Goal: Communication & Community: Answer question/provide support

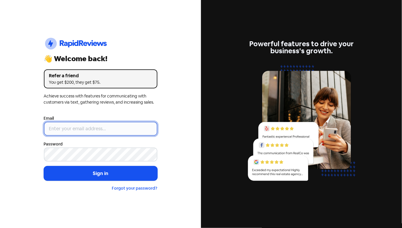
click at [111, 130] on input "email" at bounding box center [101, 129] width 114 height 14
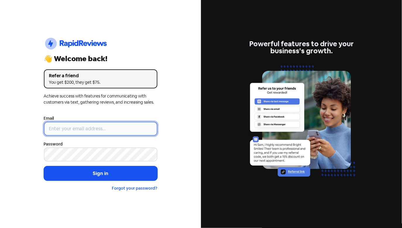
type input "[EMAIL_ADDRESS][DOMAIN_NAME]"
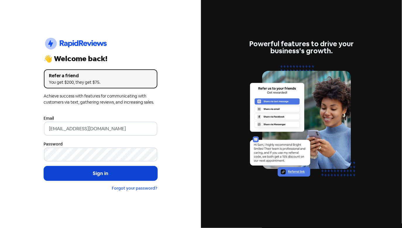
click at [109, 175] on button "Sign in" at bounding box center [101, 173] width 114 height 15
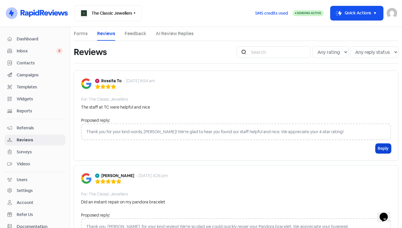
click at [381, 150] on button "Reply" at bounding box center [384, 149] width 16 height 10
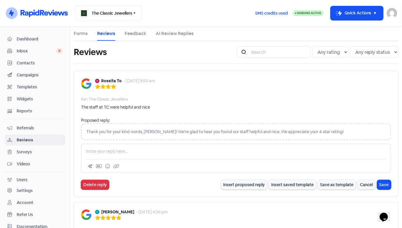
click at [166, 129] on div "Thank you for your kind words, [PERSON_NAME]! We're glad to hear you found our …" at bounding box center [236, 132] width 310 height 17
click at [138, 133] on div "Thank you for your kind words, [PERSON_NAME]! We're glad to hear you found our …" at bounding box center [236, 132] width 310 height 17
click at [339, 130] on div "Thank you for your kind words, [PERSON_NAME]! We're glad to hear you found our …" at bounding box center [236, 132] width 310 height 17
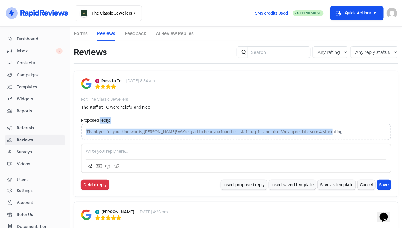
drag, startPoint x: 337, startPoint y: 132, endPoint x: 100, endPoint y: 122, distance: 236.9
click at [100, 122] on div "Proposed reply: Thank you for your kind words, [PERSON_NAME]! We're glad to hea…" at bounding box center [236, 130] width 310 height 26
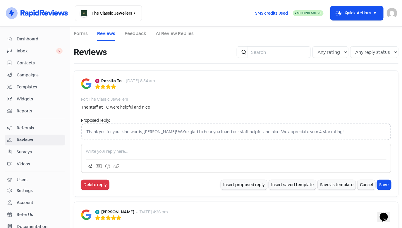
click at [212, 180] on div "Delete reply" at bounding box center [151, 185] width 140 height 10
click at [238, 190] on div "Rossita To - [DATE] 8:54 am For: The Classic Jewellers The staff at TC were hel…" at bounding box center [236, 134] width 325 height 127
click at [239, 187] on button "Insert proposed reply" at bounding box center [244, 185] width 46 height 10
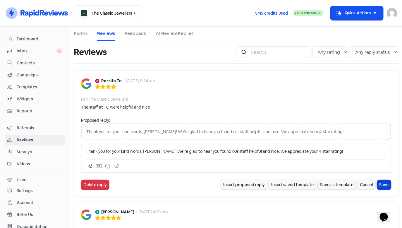
click at [381, 186] on button "Save" at bounding box center [385, 185] width 14 height 10
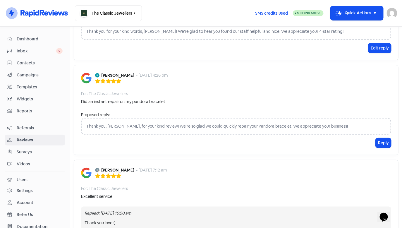
scroll to position [141, 0]
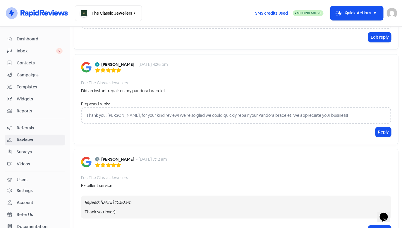
click at [336, 115] on div "Thank you, [PERSON_NAME], for your kind review! We're so glad we could quickly …" at bounding box center [236, 115] width 310 height 17
click at [377, 130] on button "Reply" at bounding box center [384, 132] width 16 height 10
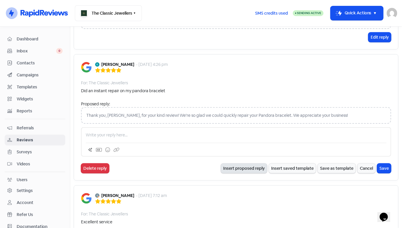
click at [228, 168] on button "Insert proposed reply" at bounding box center [244, 169] width 46 height 10
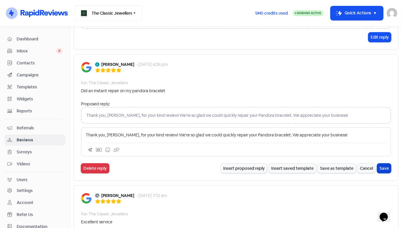
click at [383, 168] on button "Save" at bounding box center [385, 169] width 14 height 10
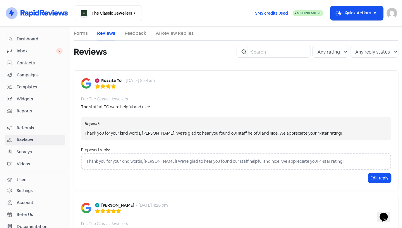
scroll to position [0, 0]
